Goal: Task Accomplishment & Management: Manage account settings

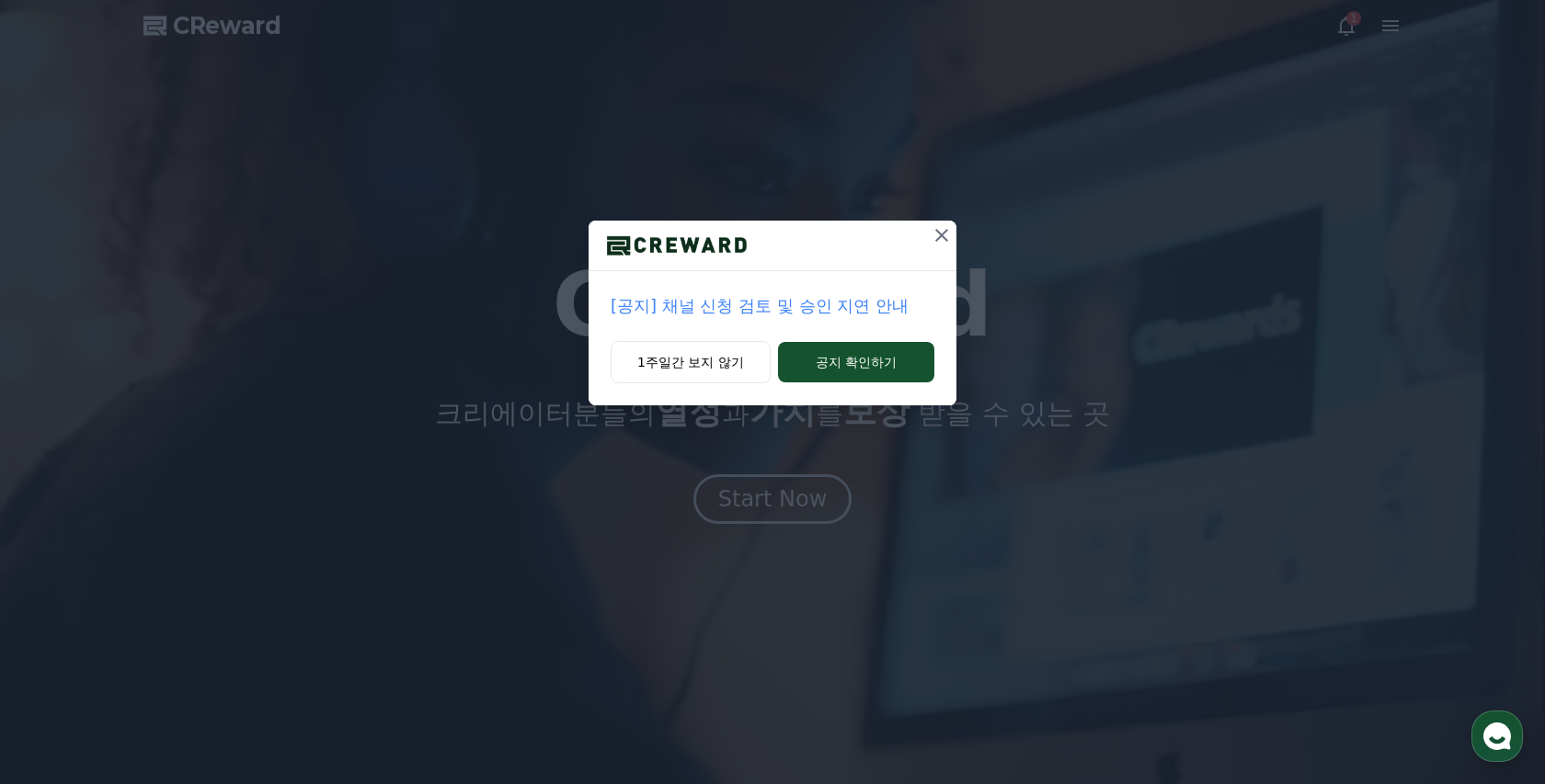
click at [942, 240] on icon at bounding box center [942, 235] width 22 height 22
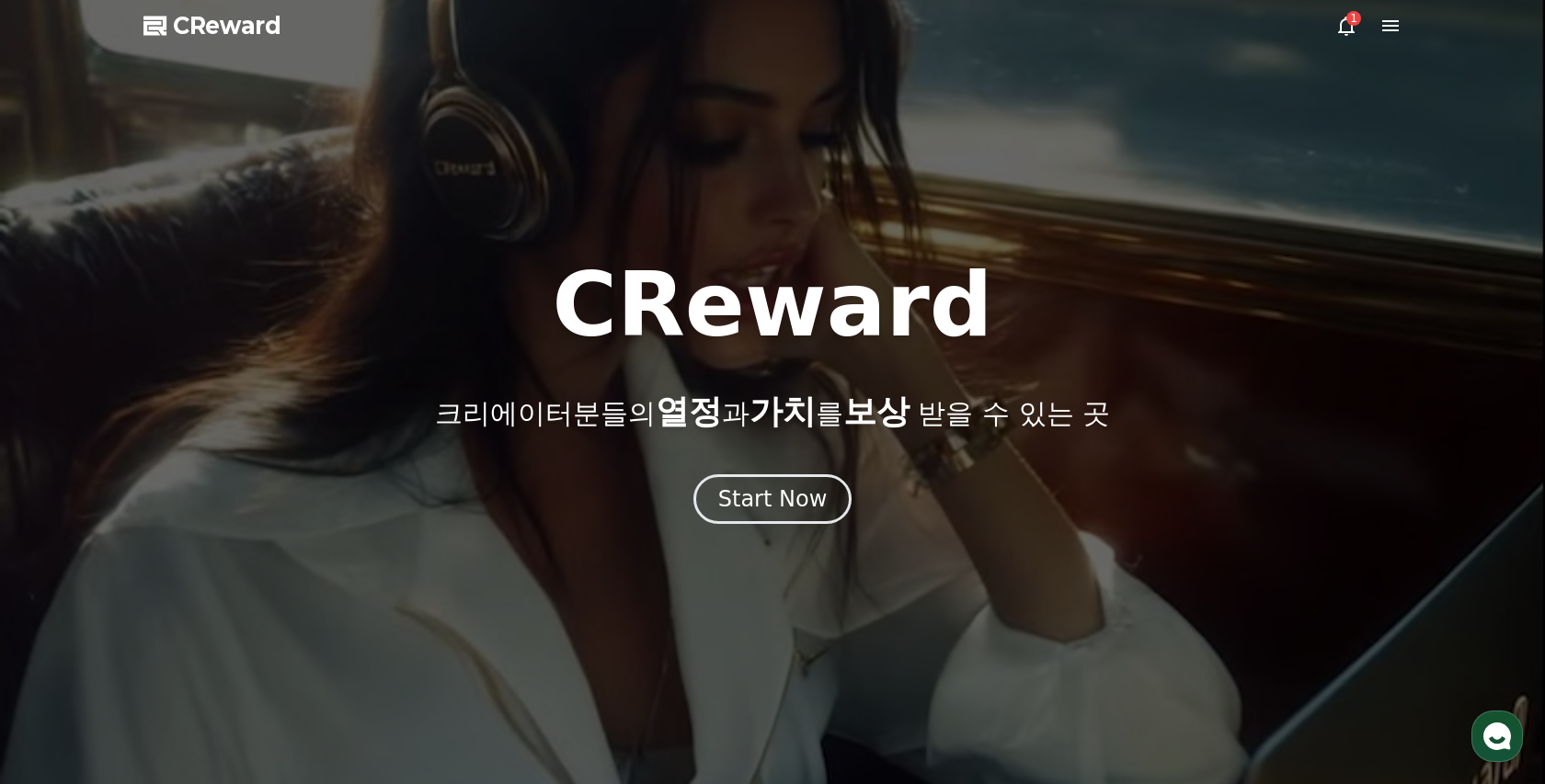
click at [1341, 31] on icon at bounding box center [1346, 27] width 17 height 20
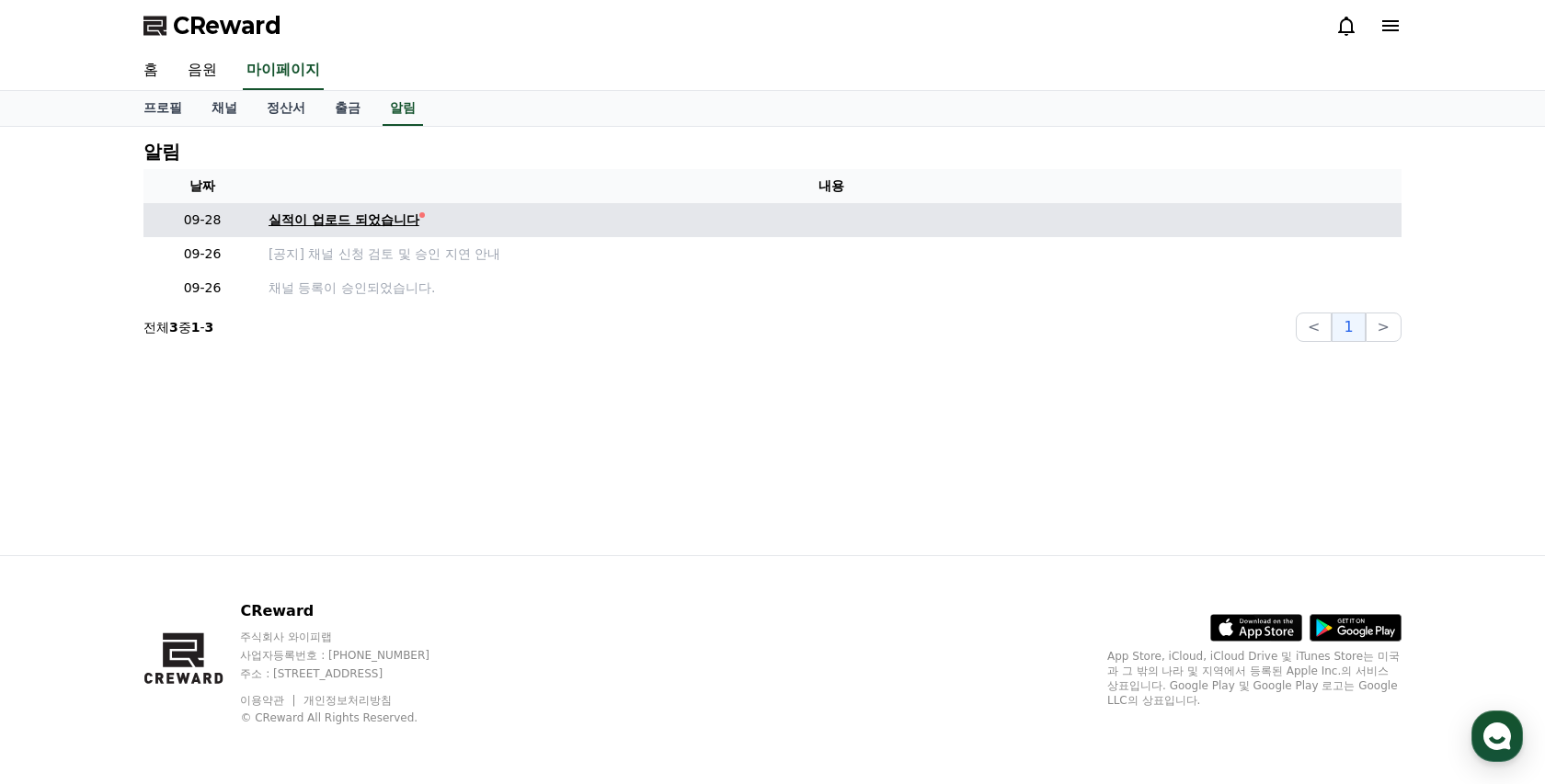
click at [585, 227] on link "실적이 업로드 되었습니다" at bounding box center [832, 221] width 1126 height 20
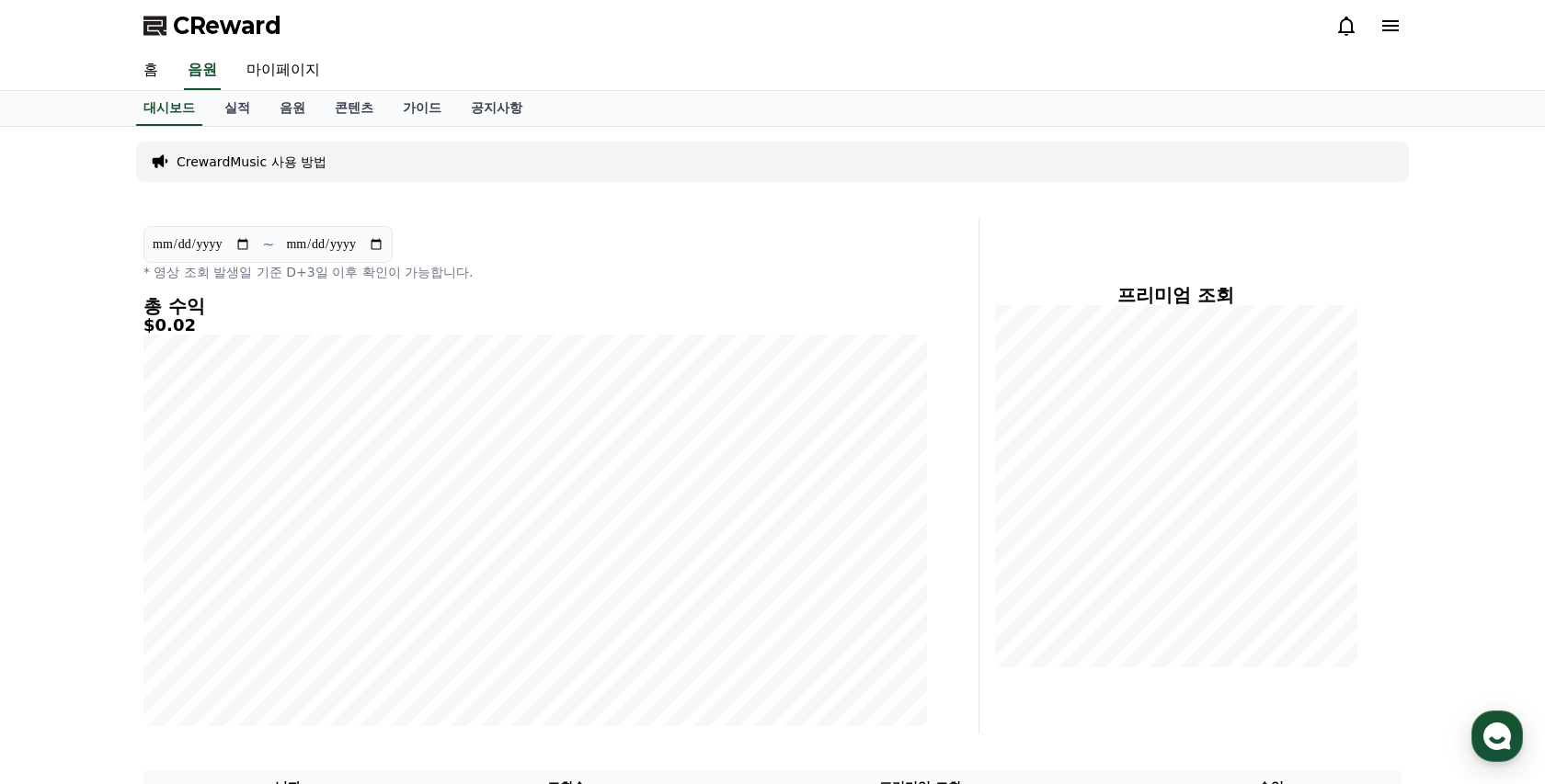
click at [1373, 34] on div at bounding box center [1368, 26] width 66 height 22
click at [1393, 34] on icon at bounding box center [1390, 26] width 22 height 22
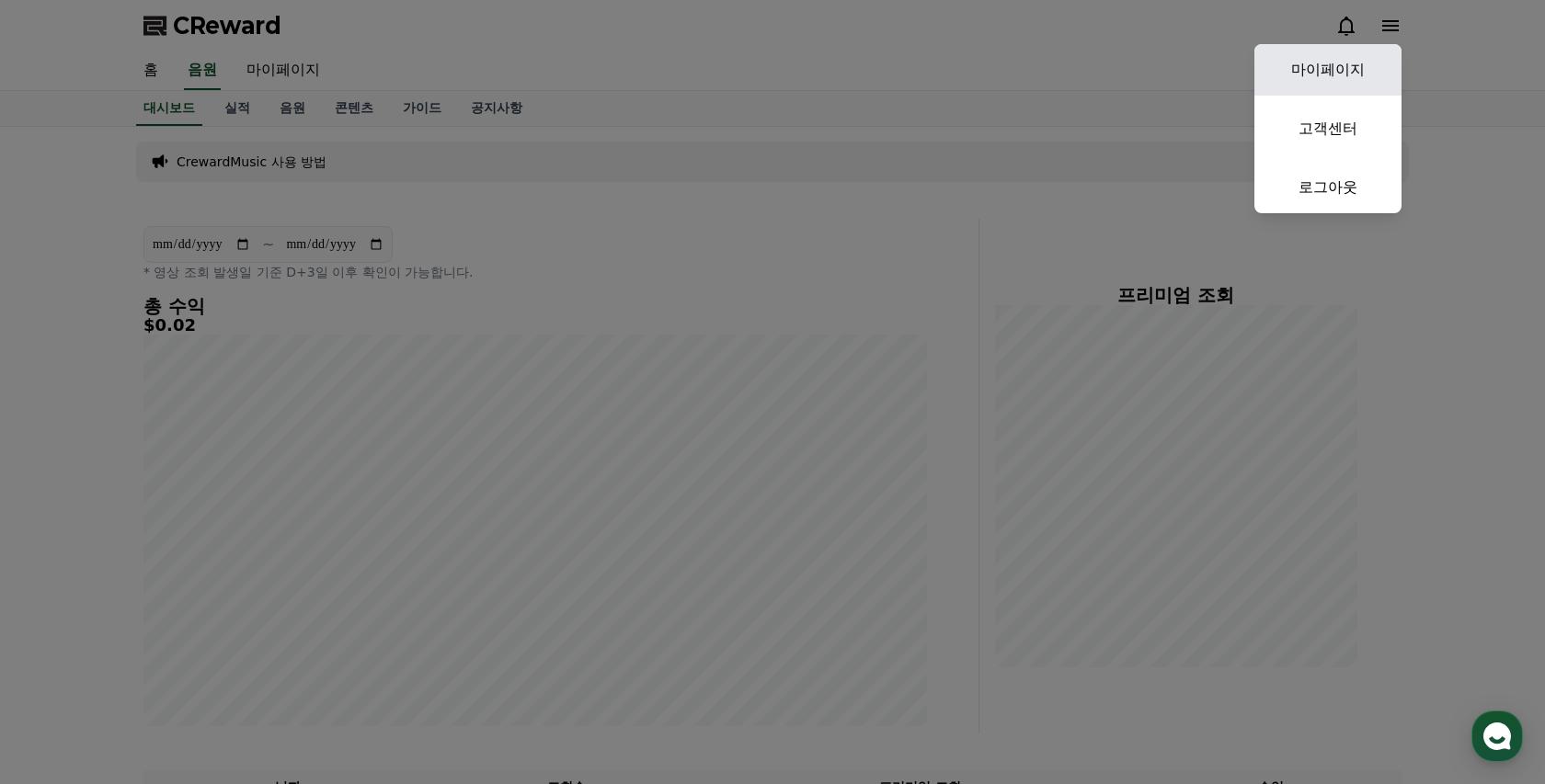
click at [1356, 62] on link "마이페이지" at bounding box center [1327, 70] width 147 height 51
select select "**********"
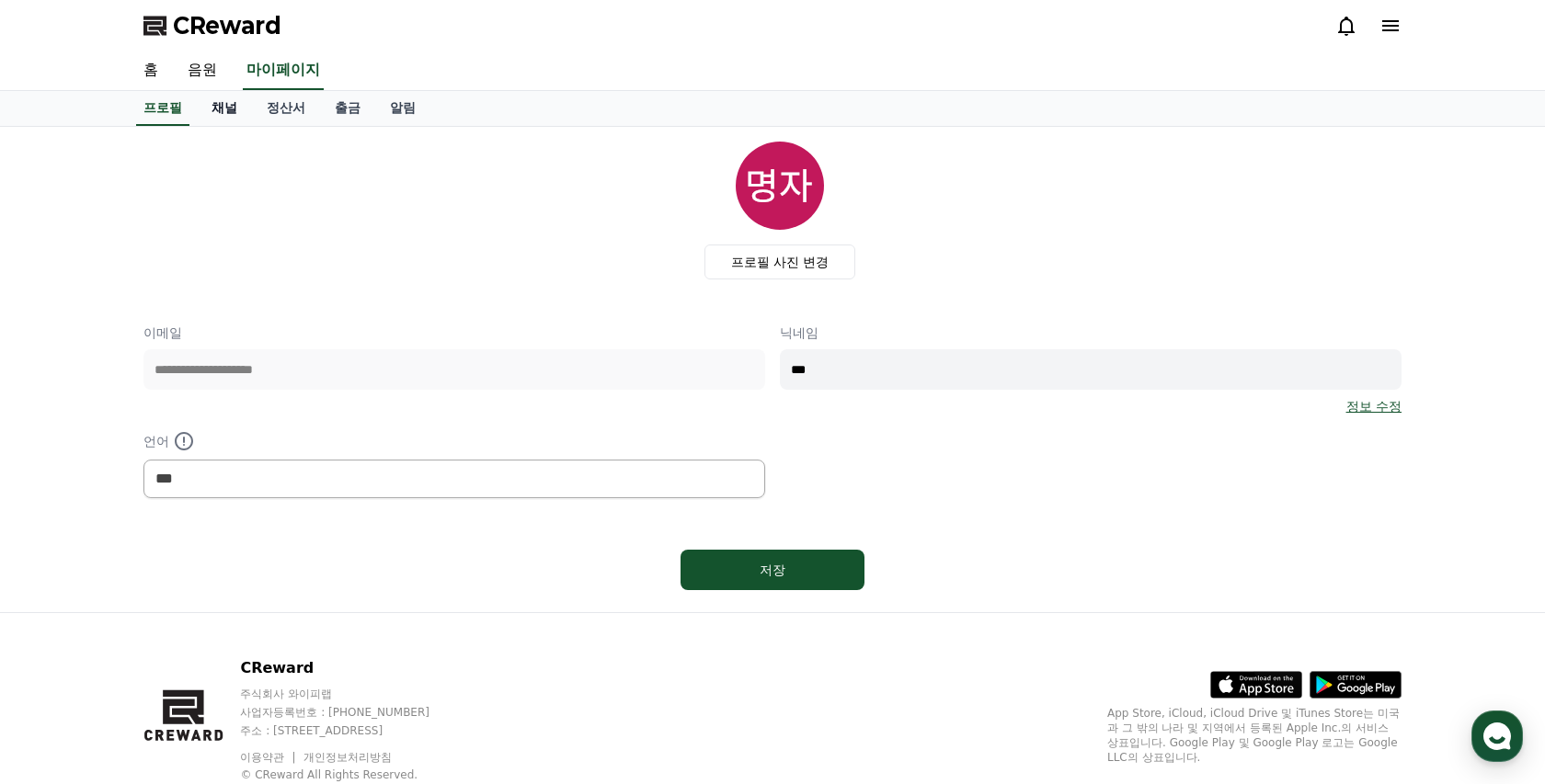
click at [224, 113] on link "채널" at bounding box center [225, 107] width 55 height 34
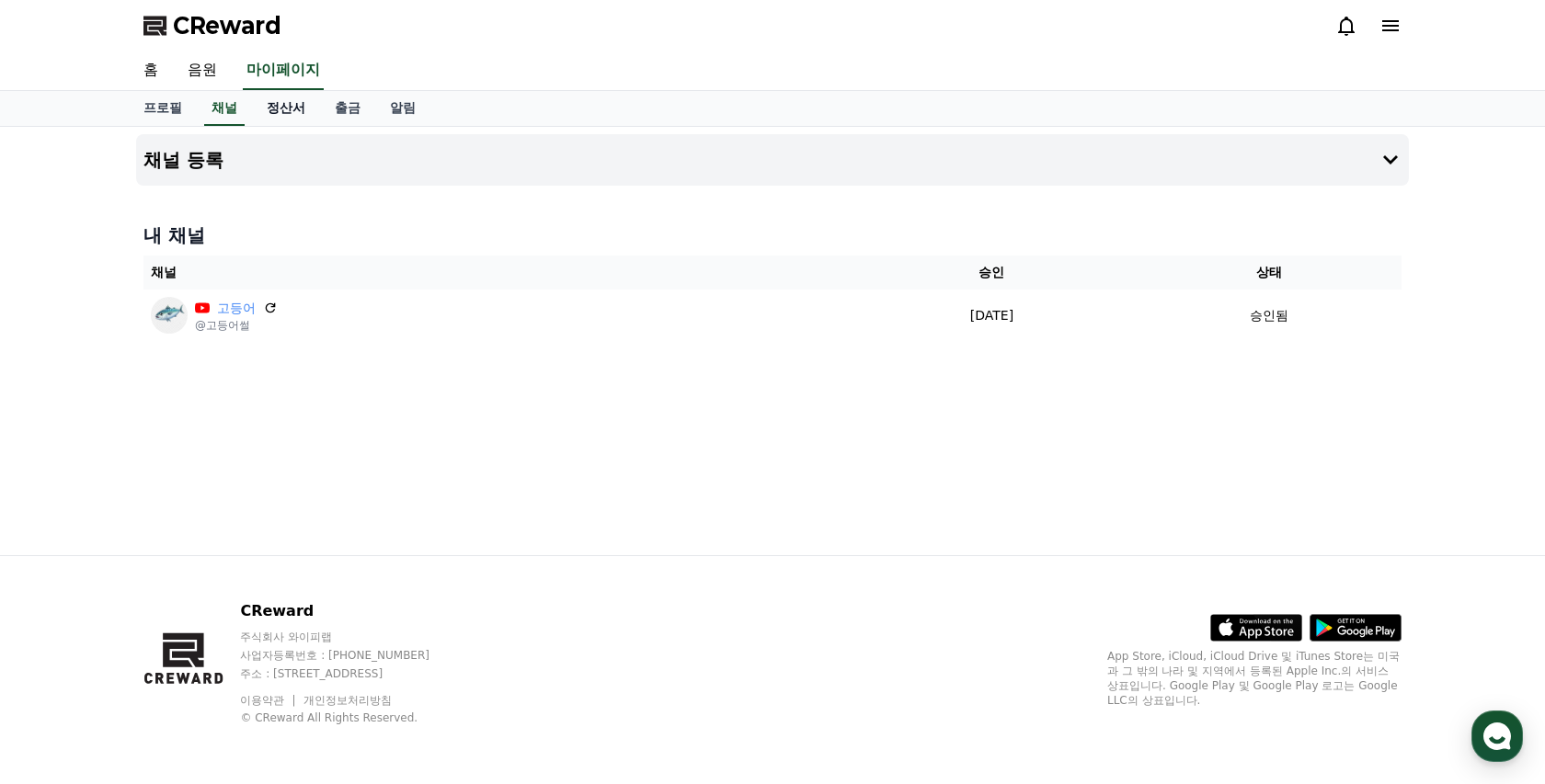
click at [262, 111] on link "정산서" at bounding box center [286, 107] width 68 height 34
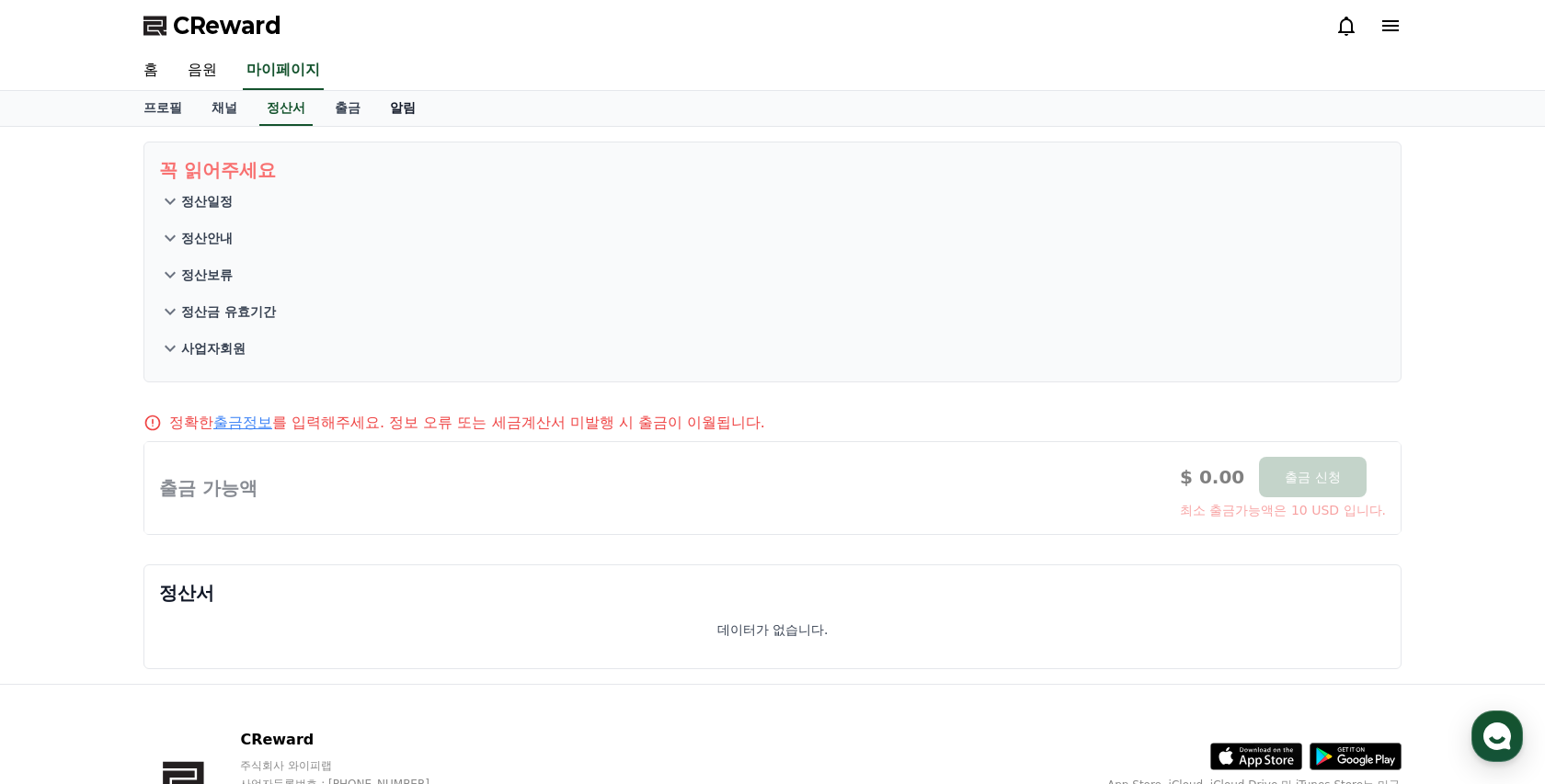
click at [375, 115] on link "알림" at bounding box center [403, 107] width 55 height 34
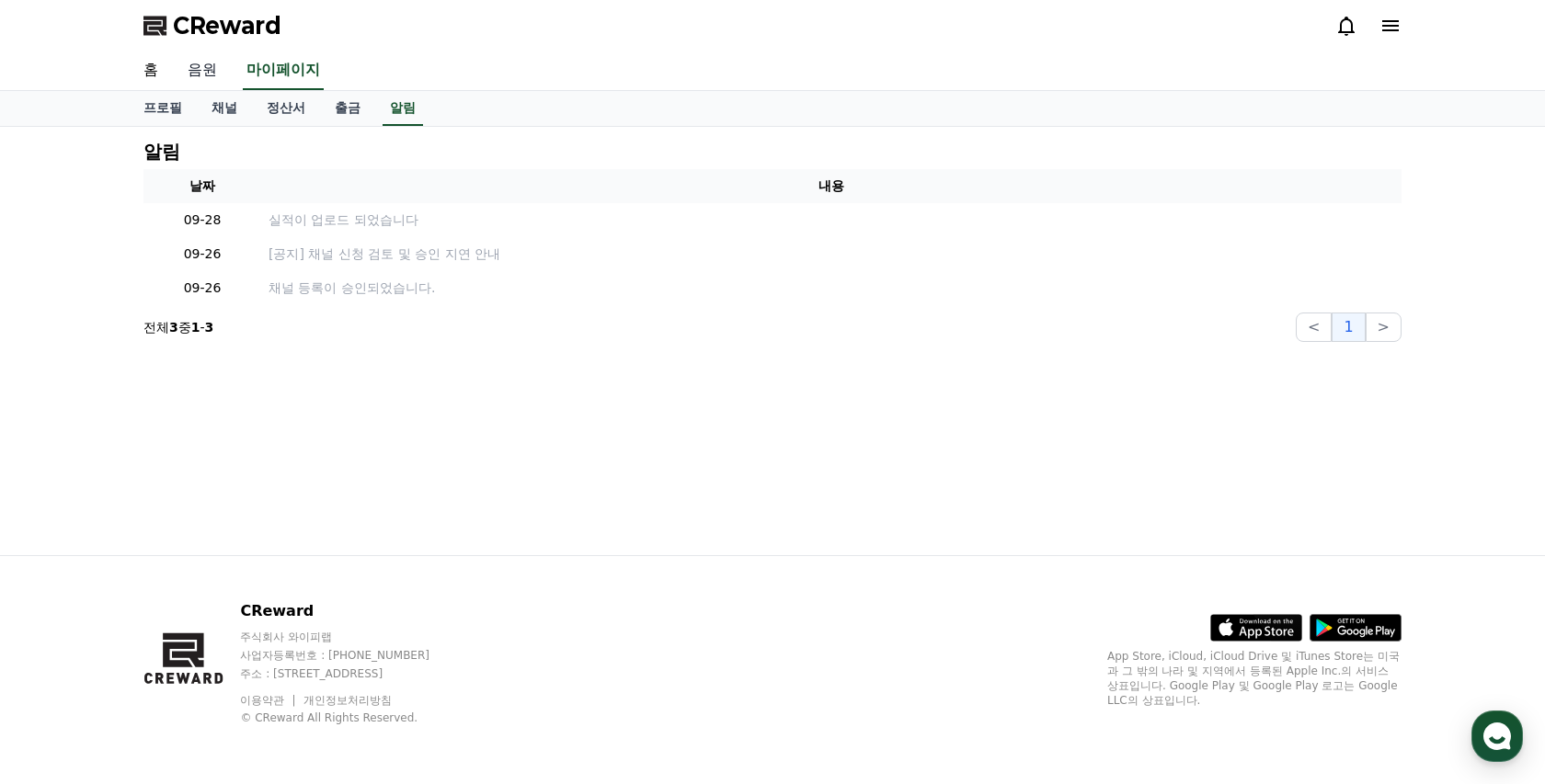
click at [215, 62] on link "음원" at bounding box center [203, 70] width 59 height 38
